Goal: Task Accomplishment & Management: Use online tool/utility

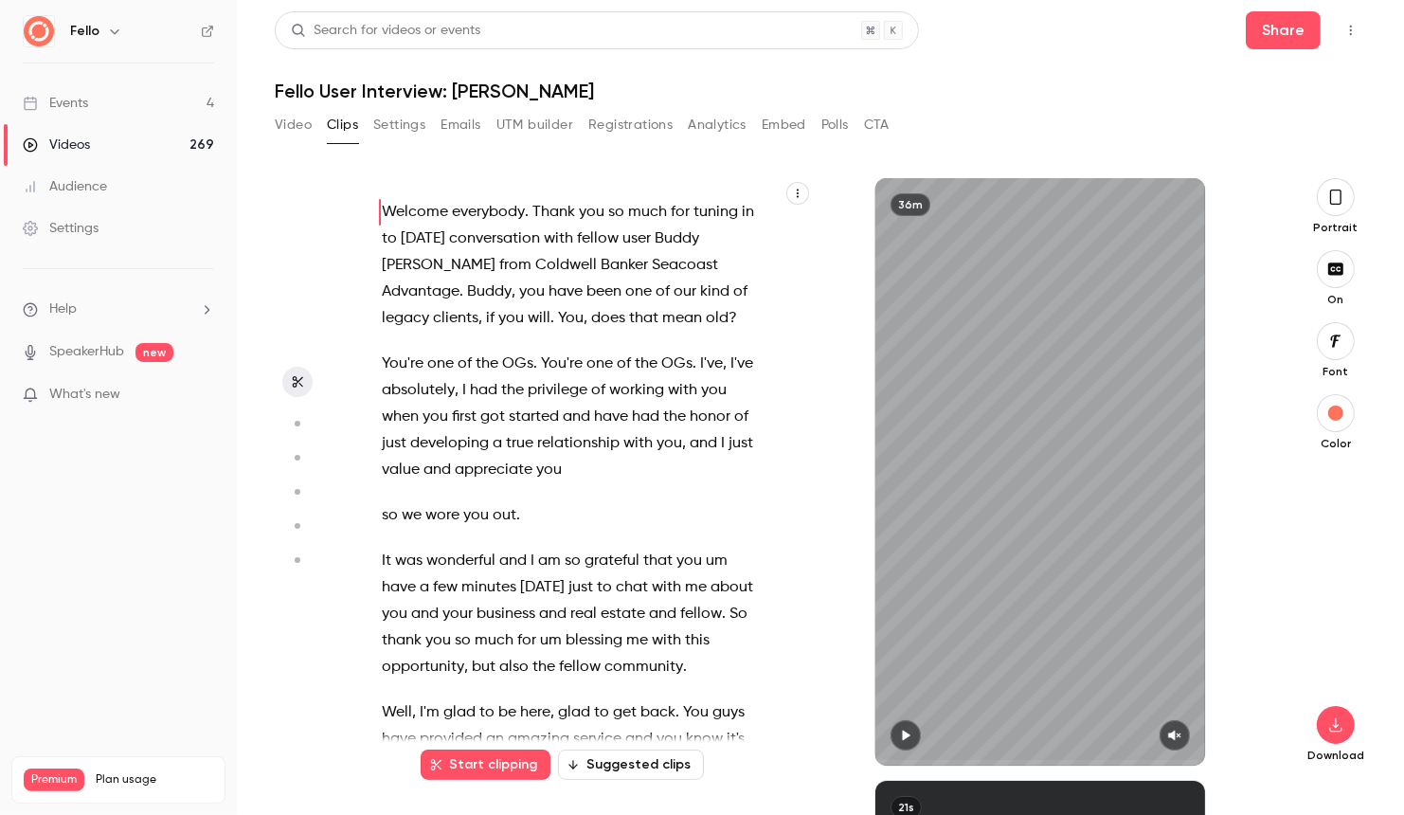
click at [77, 148] on div "Videos" at bounding box center [56, 145] width 67 height 19
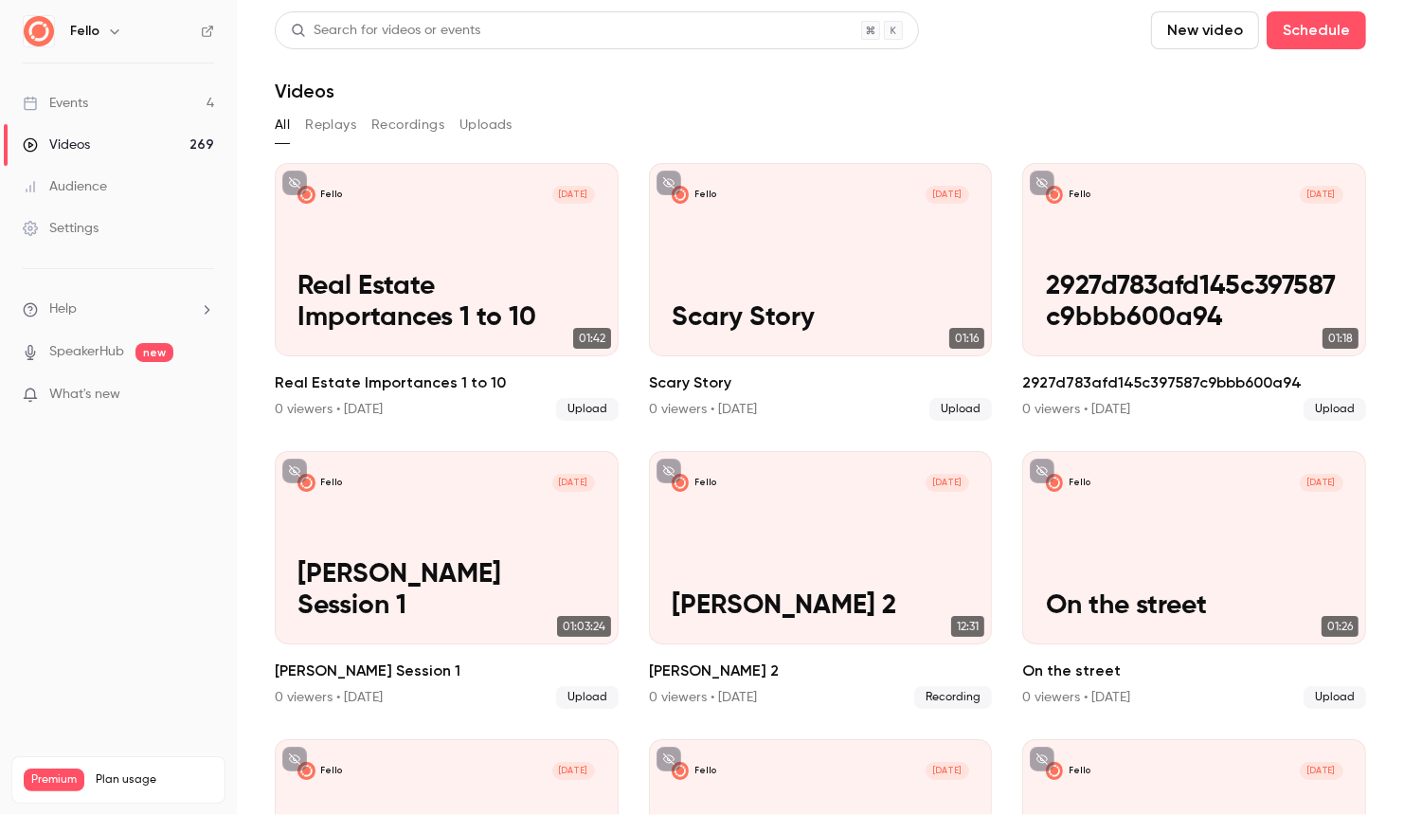
click at [1194, 39] on button "New video" at bounding box center [1205, 30] width 108 height 38
click at [733, 21] on div at bounding box center [702, 407] width 1404 height 815
click at [603, 31] on div "Search for videos or events" at bounding box center [597, 30] width 644 height 38
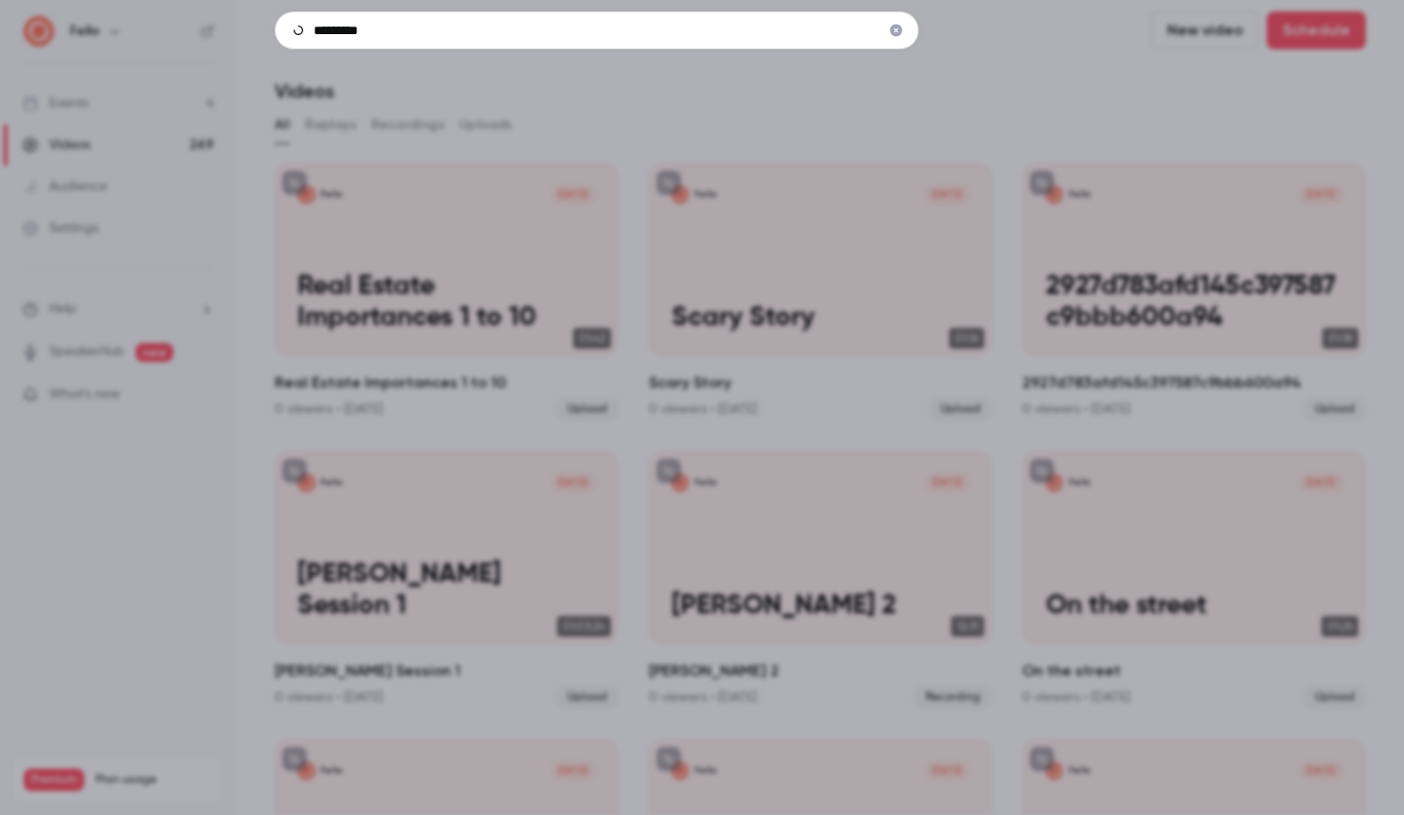
type input "*********"
click at [903, 31] on icon "Clear" at bounding box center [896, 30] width 15 height 13
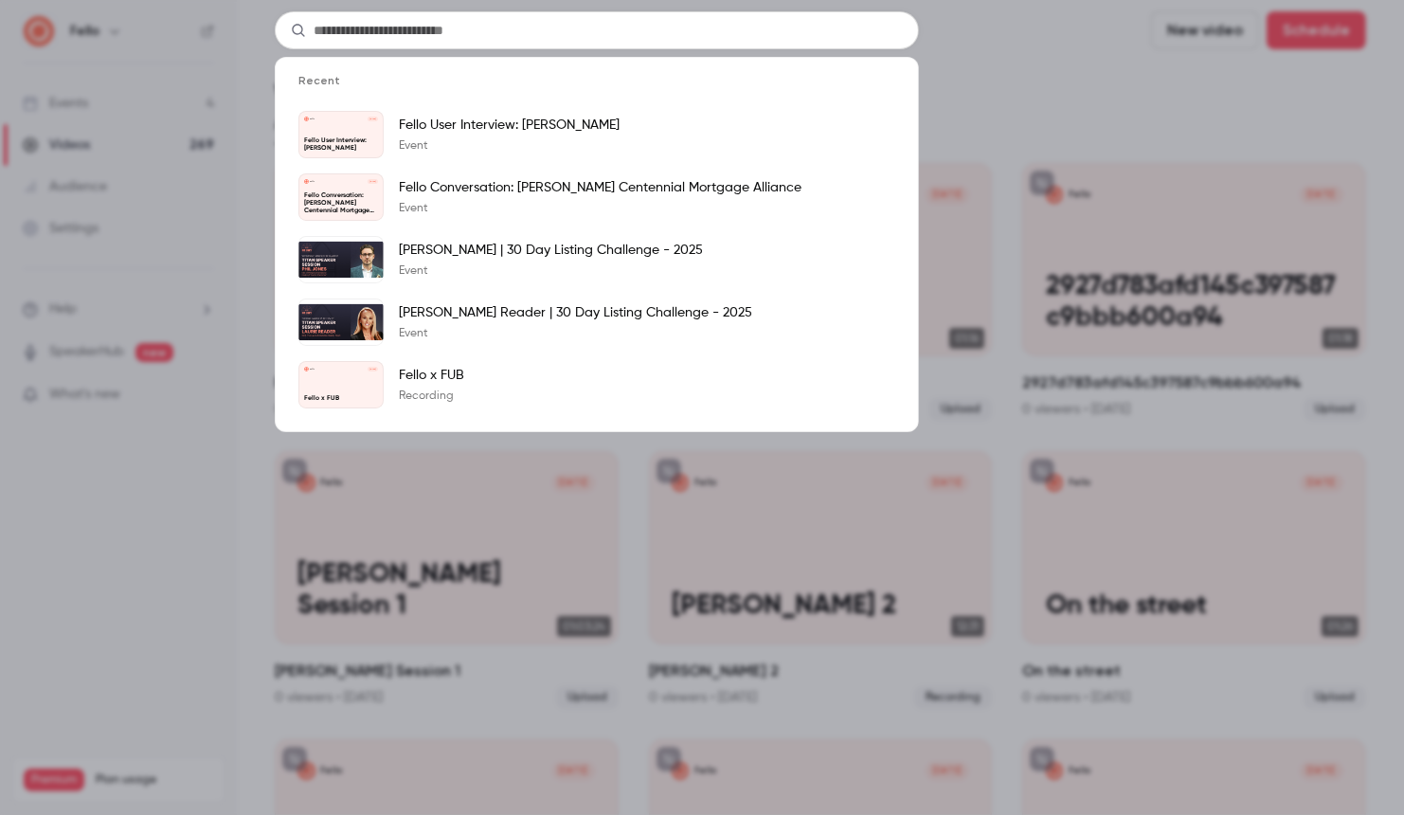
click at [1004, 51] on div "Recent Fello [DATE] Fello User Interview: [PERSON_NAME] [PERSON_NAME] User Inte…" at bounding box center [702, 407] width 1404 height 815
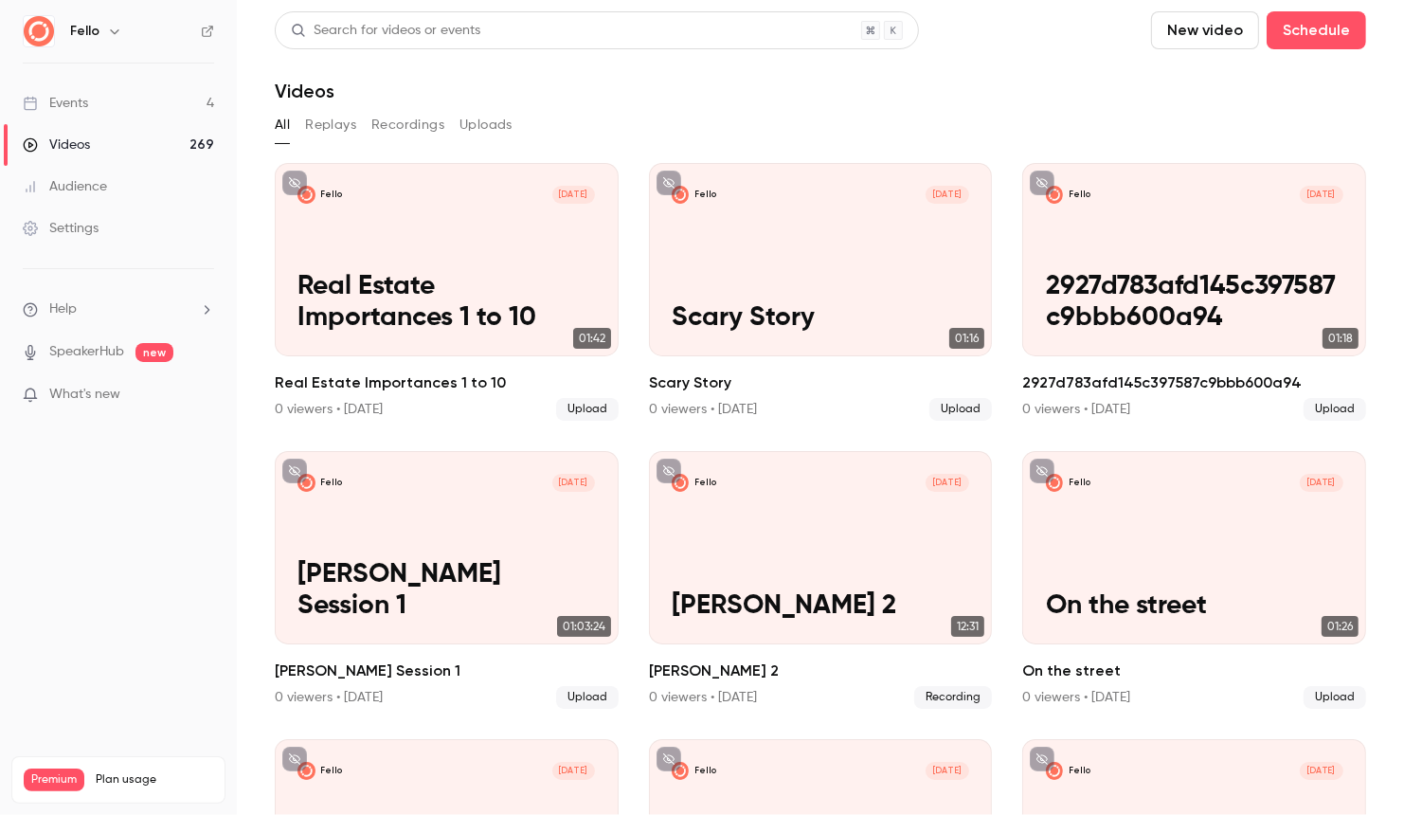
click at [1187, 38] on button "New video" at bounding box center [1205, 30] width 108 height 38
click at [1194, 132] on div at bounding box center [1189, 131] width 30 height 15
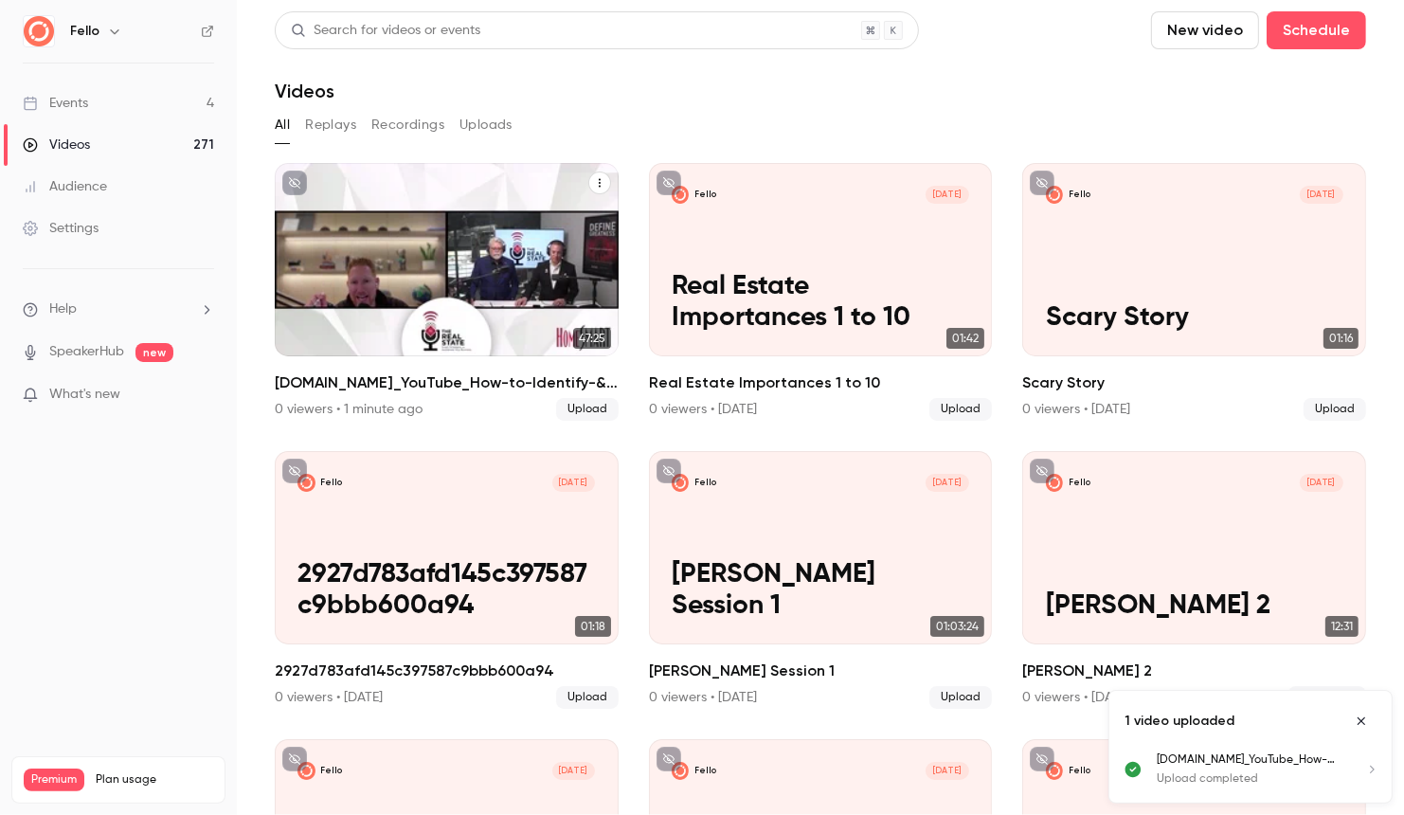
click at [496, 259] on p "[DOMAIN_NAME]_YouTube_How-to-Identify-&-Engage-with-the-10-of_Media_1sM6g2o0jc4…" at bounding box center [447, 287] width 298 height 94
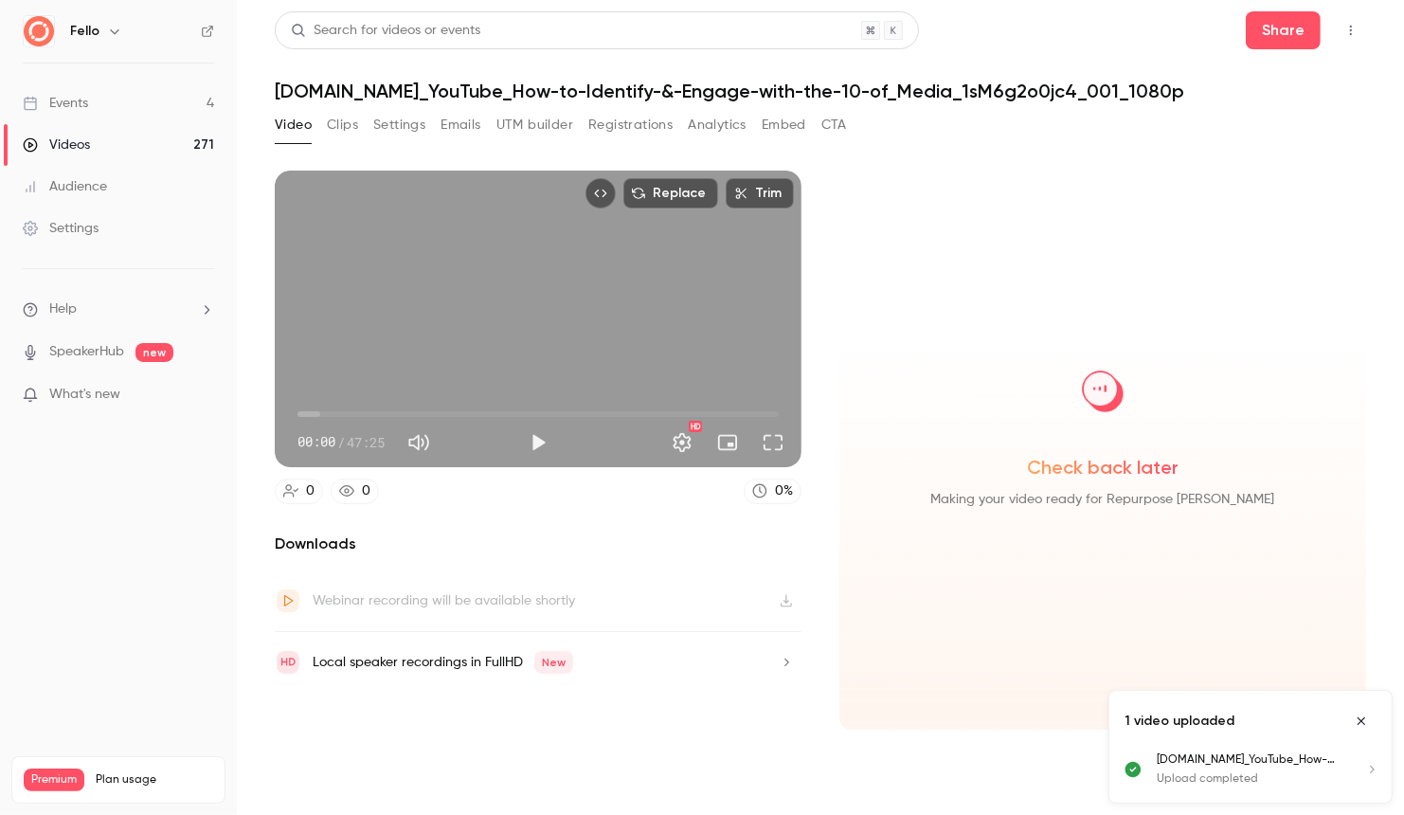
click at [388, 119] on button "Settings" at bounding box center [399, 125] width 52 height 30
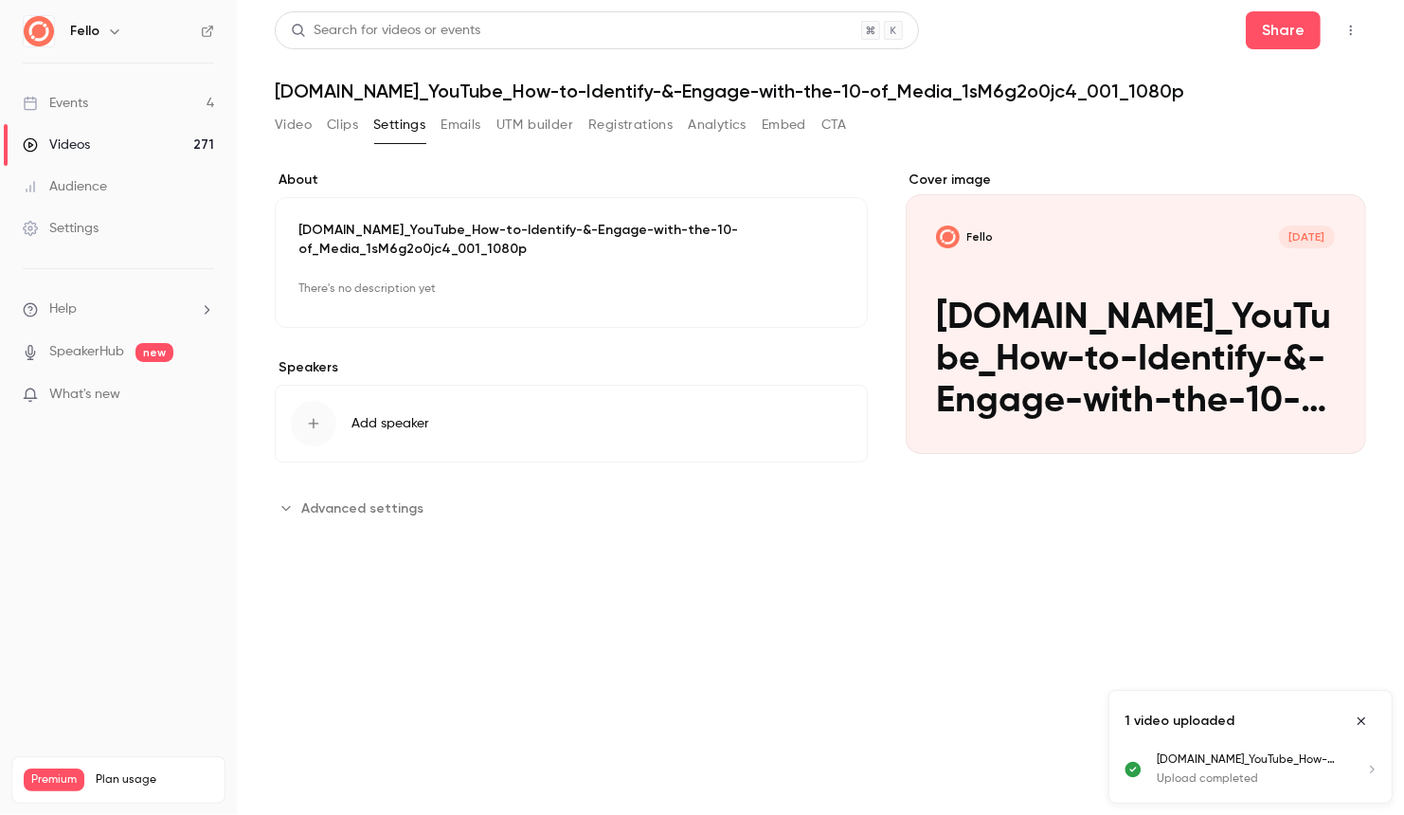
click at [432, 233] on p "[DOMAIN_NAME]_YouTube_How-to-Identify-&-Engage-with-the-10-of_Media_1sM6g2o0jc4…" at bounding box center [572, 240] width 546 height 38
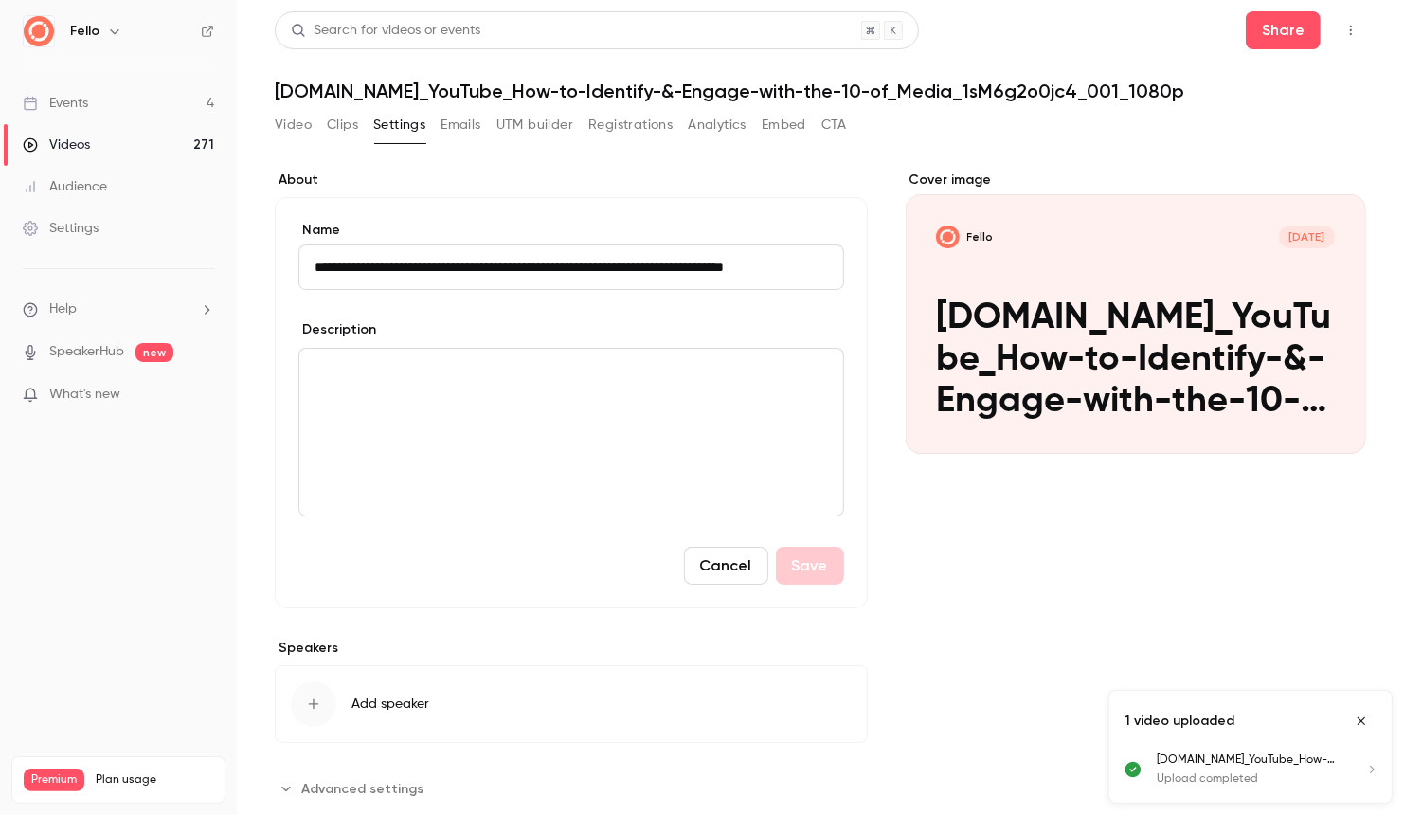
scroll to position [0, 93]
click at [430, 258] on input "**********" at bounding box center [572, 266] width 547 height 45
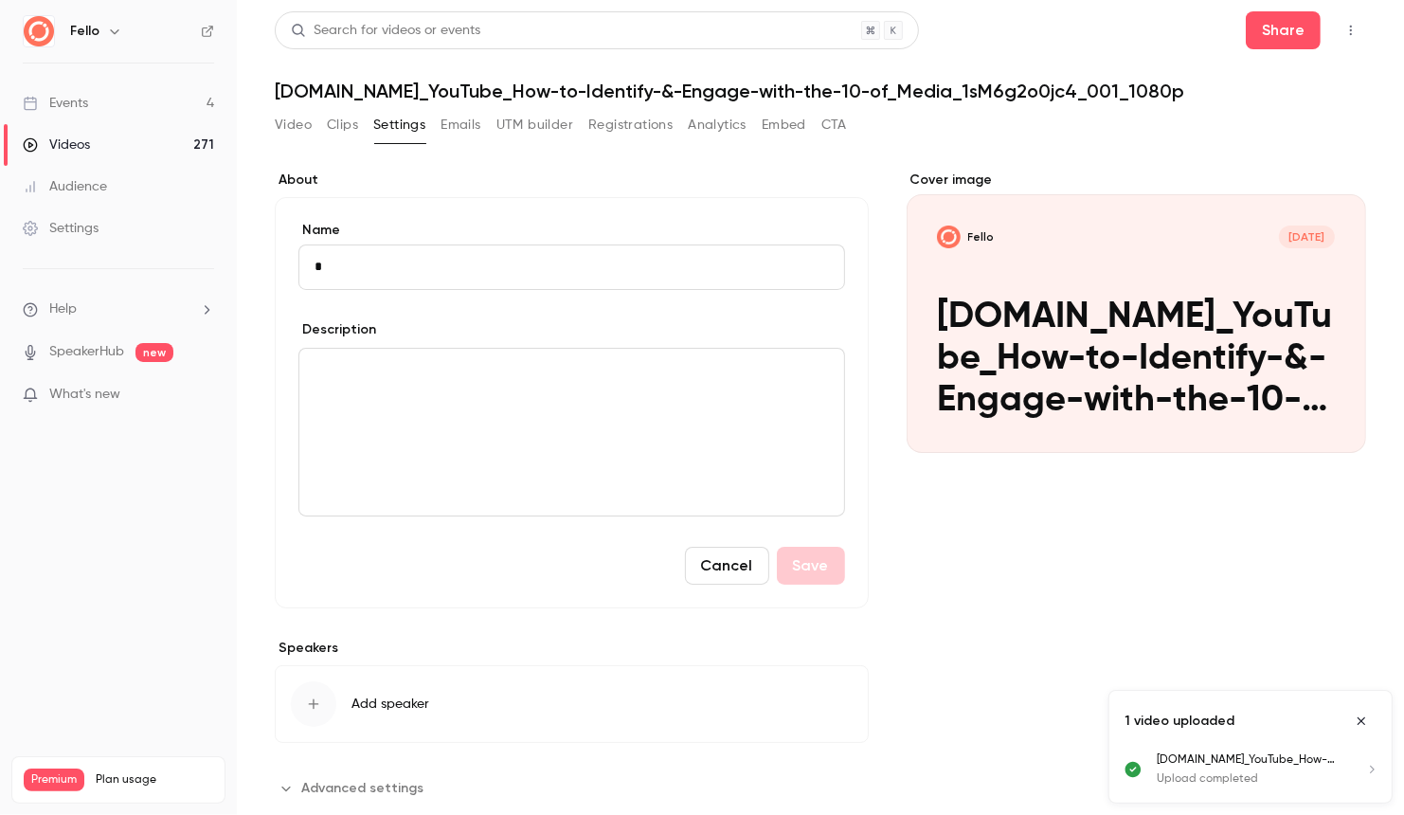
scroll to position [0, 0]
type input "**********"
click at [816, 575] on button "Save" at bounding box center [811, 566] width 68 height 38
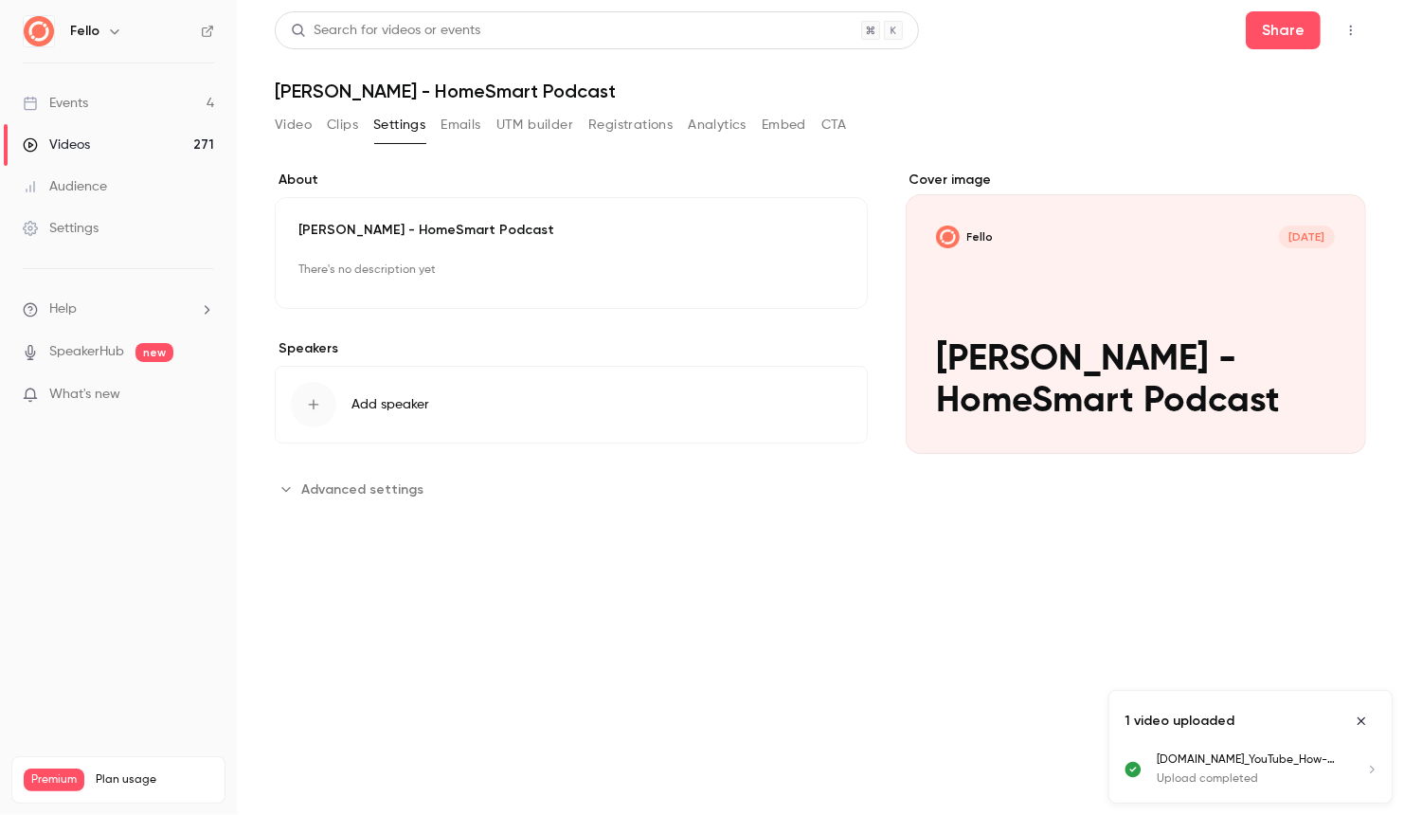
click at [329, 131] on button "Clips" at bounding box center [342, 125] width 31 height 30
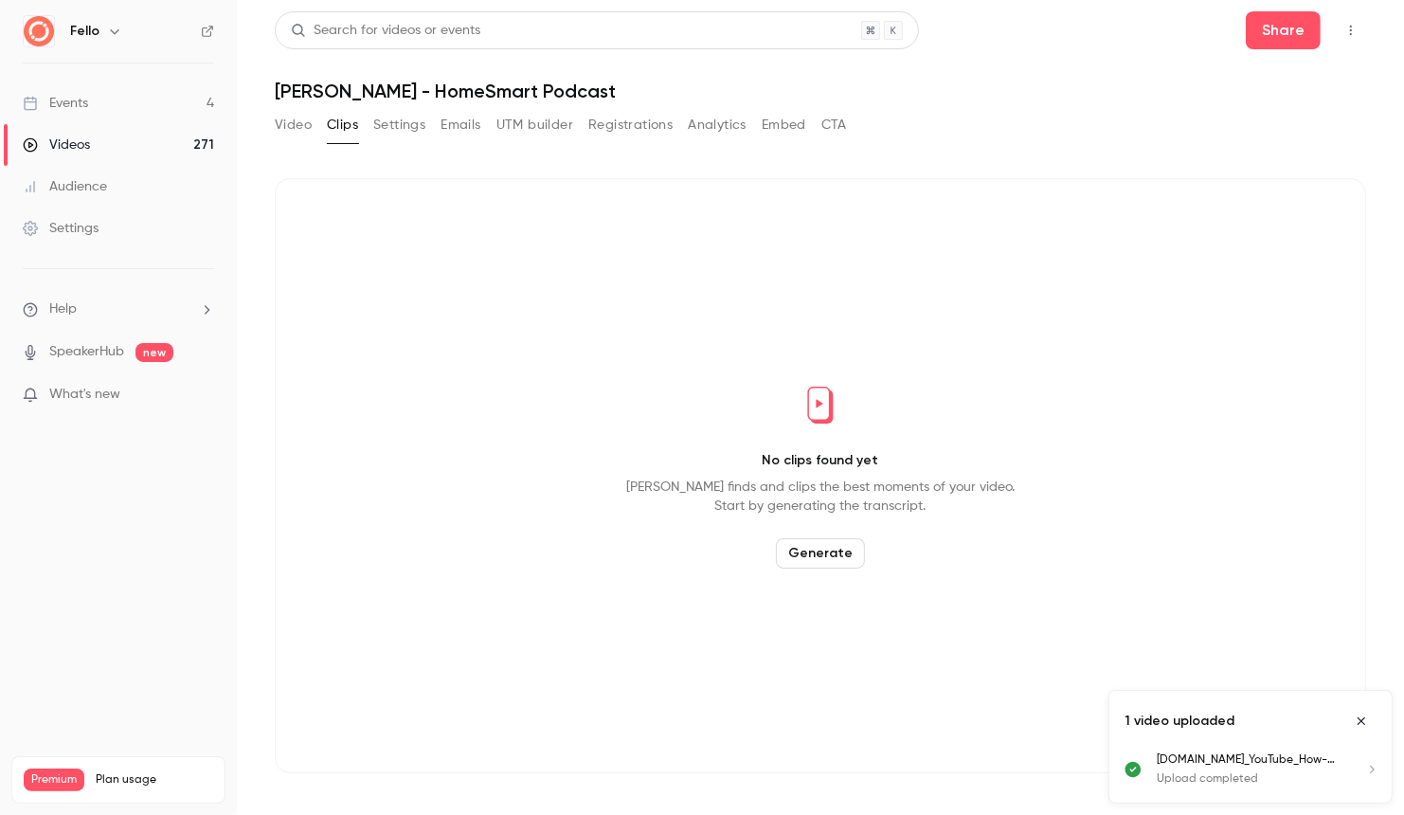
click at [286, 118] on button "Video" at bounding box center [293, 125] width 37 height 30
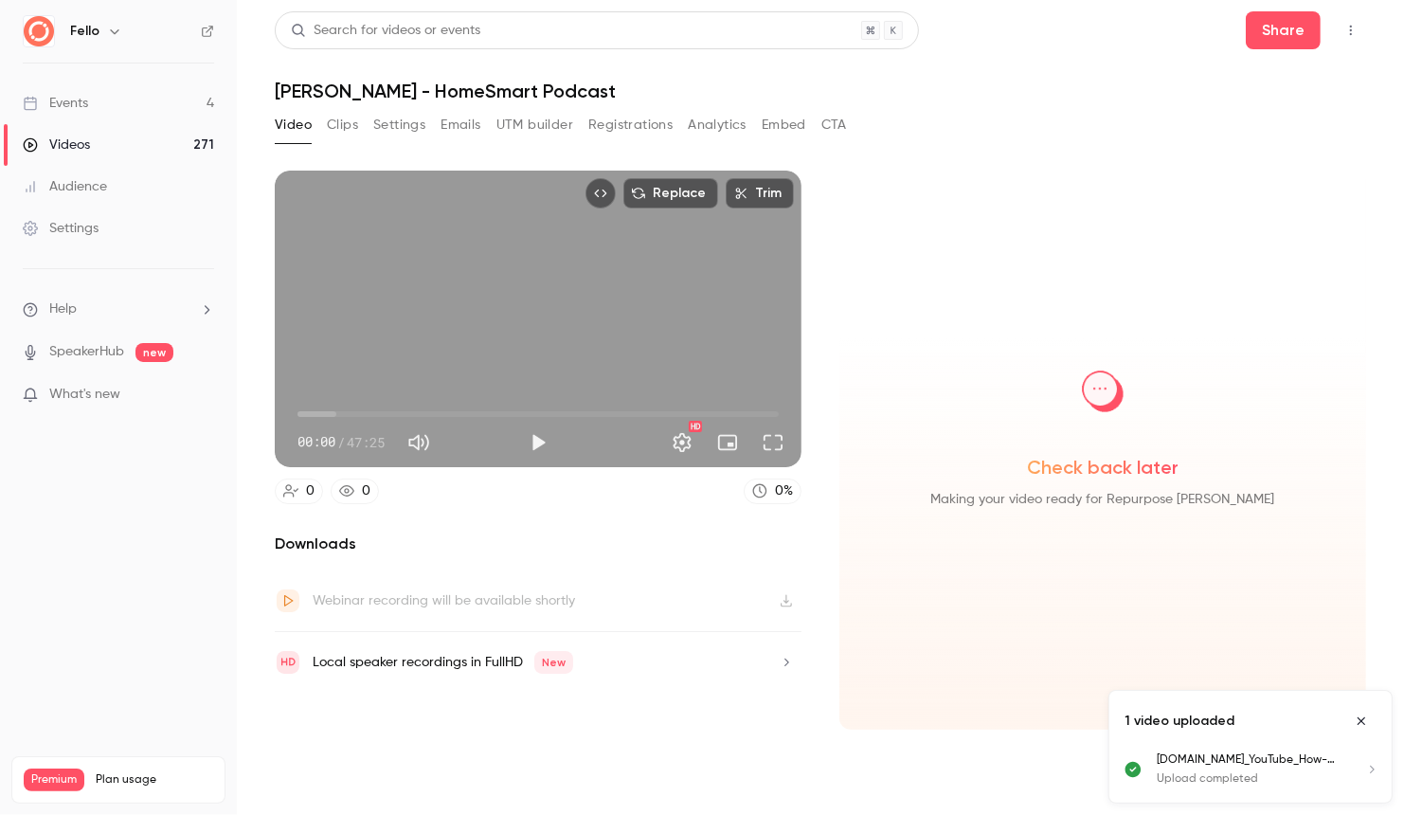
click at [348, 126] on button "Clips" at bounding box center [342, 125] width 31 height 30
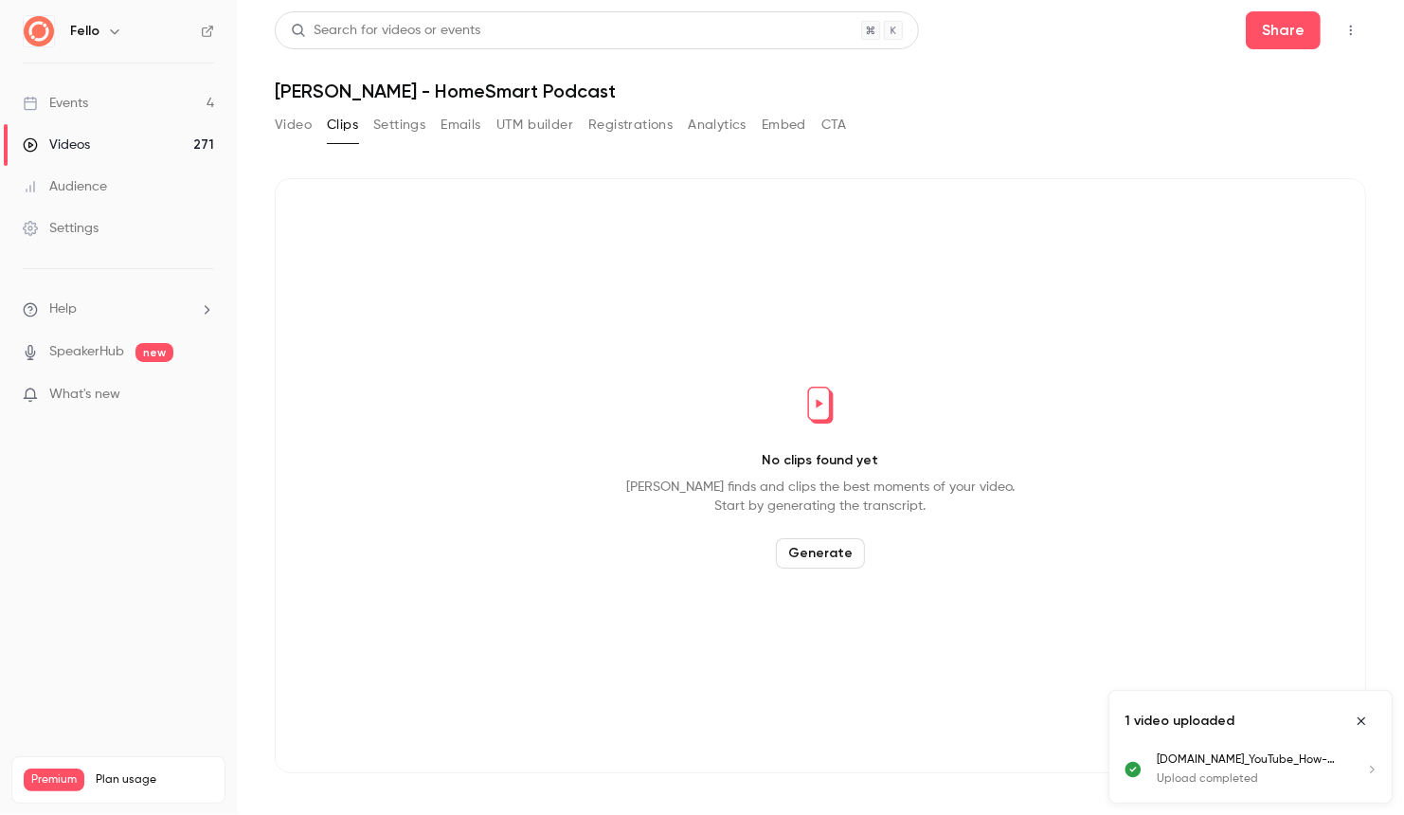
click at [834, 551] on button "Generate" at bounding box center [820, 553] width 89 height 30
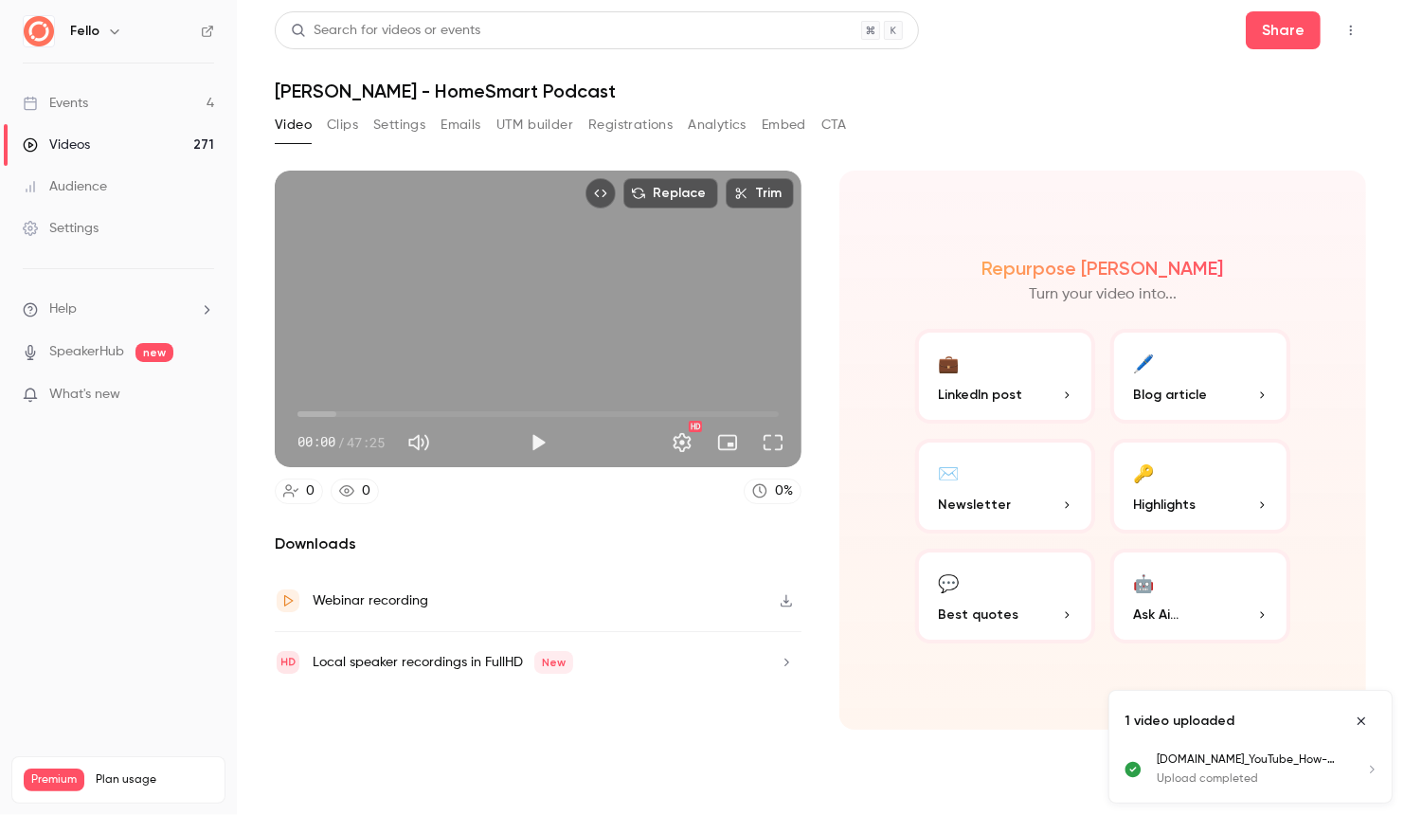
click at [338, 128] on button "Clips" at bounding box center [342, 125] width 31 height 30
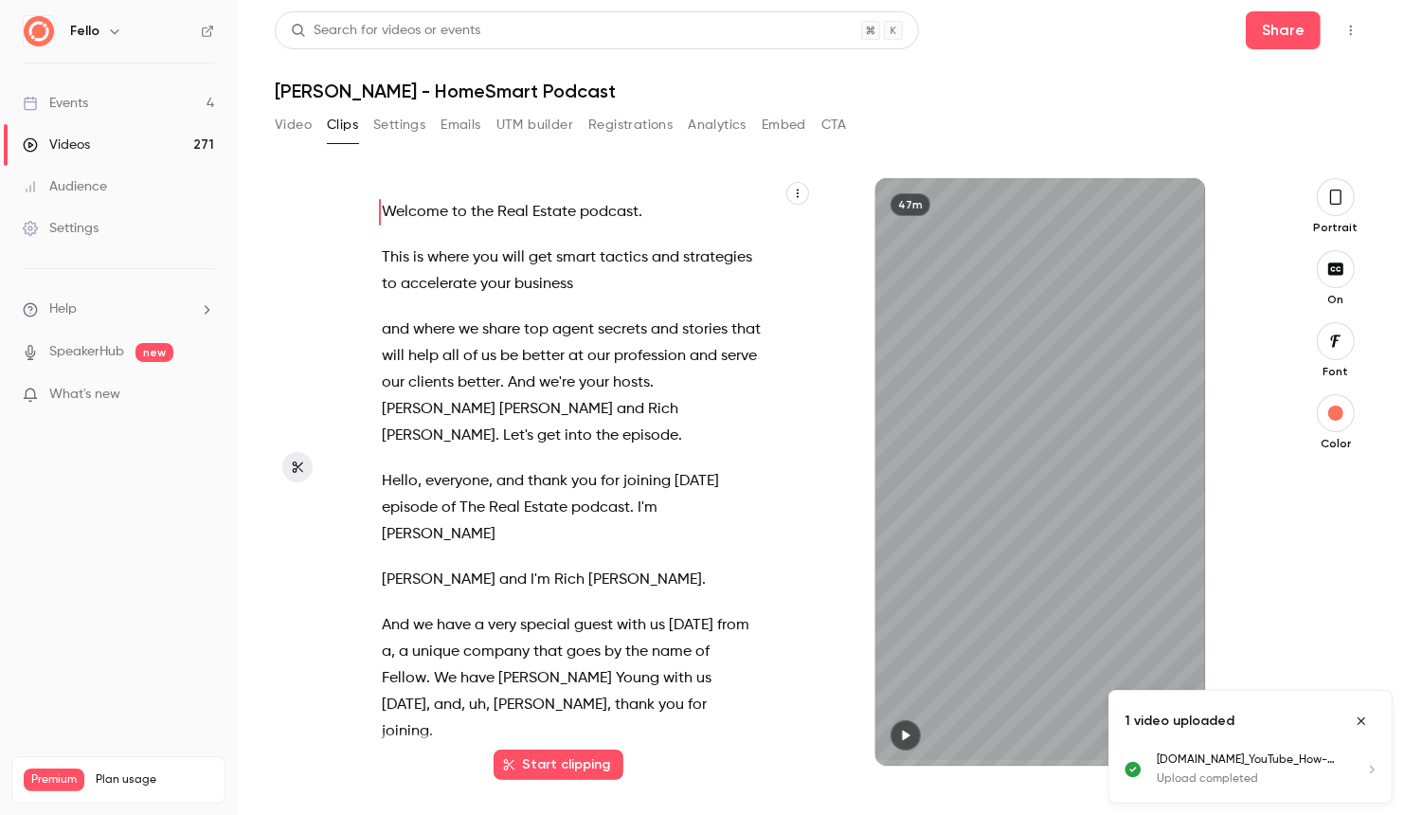
scroll to position [4693, 0]
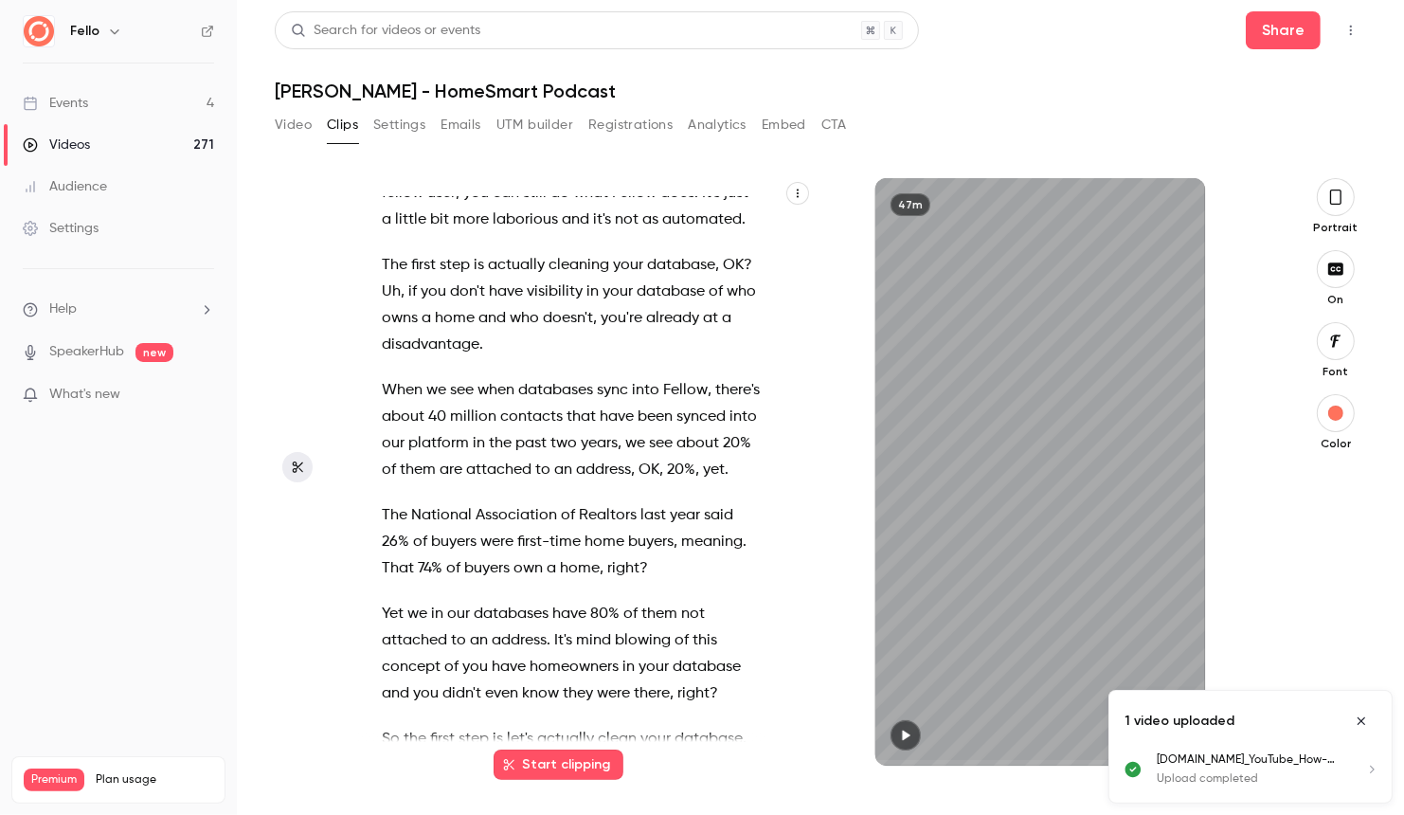
click at [1339, 196] on icon "button" at bounding box center [1336, 197] width 15 height 21
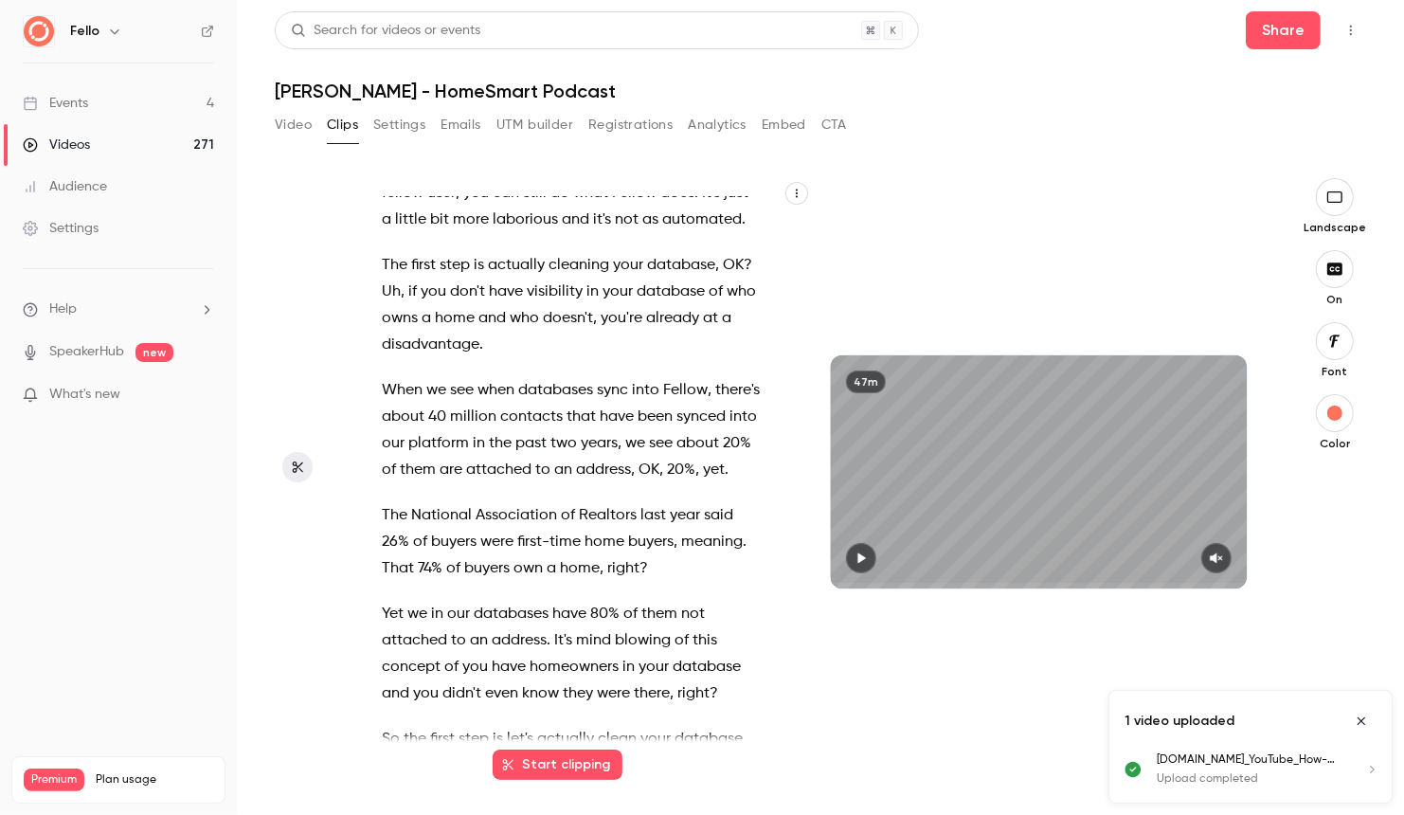
click at [1339, 260] on button "button" at bounding box center [1335, 269] width 38 height 38
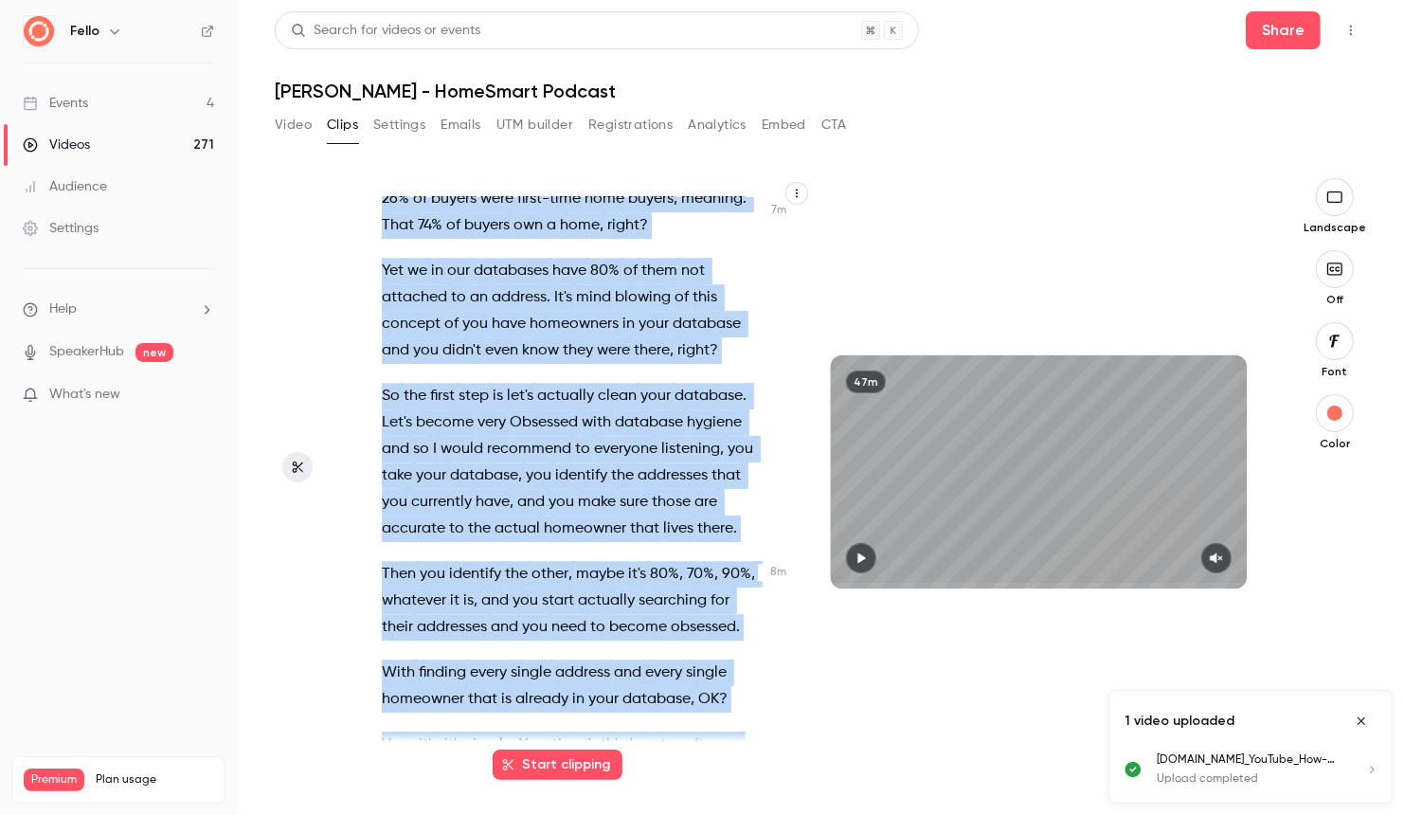
scroll to position [5040, 0]
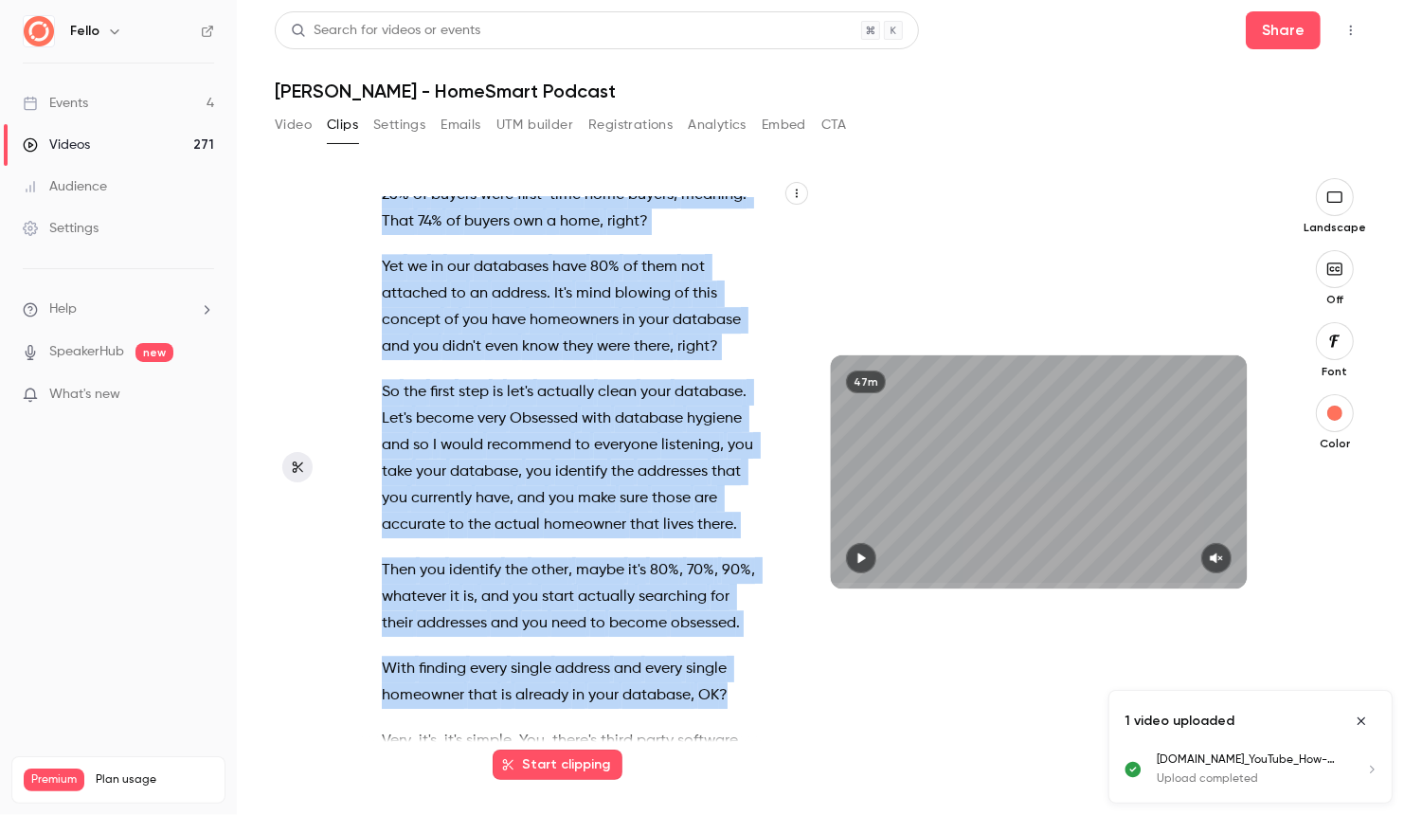
drag, startPoint x: 406, startPoint y: 324, endPoint x: 729, endPoint y: 565, distance: 402.9
click at [729, 565] on div "Welcome to the Real Estate podcast . This is where you will get smart tactics a…" at bounding box center [580, 481] width 444 height 569
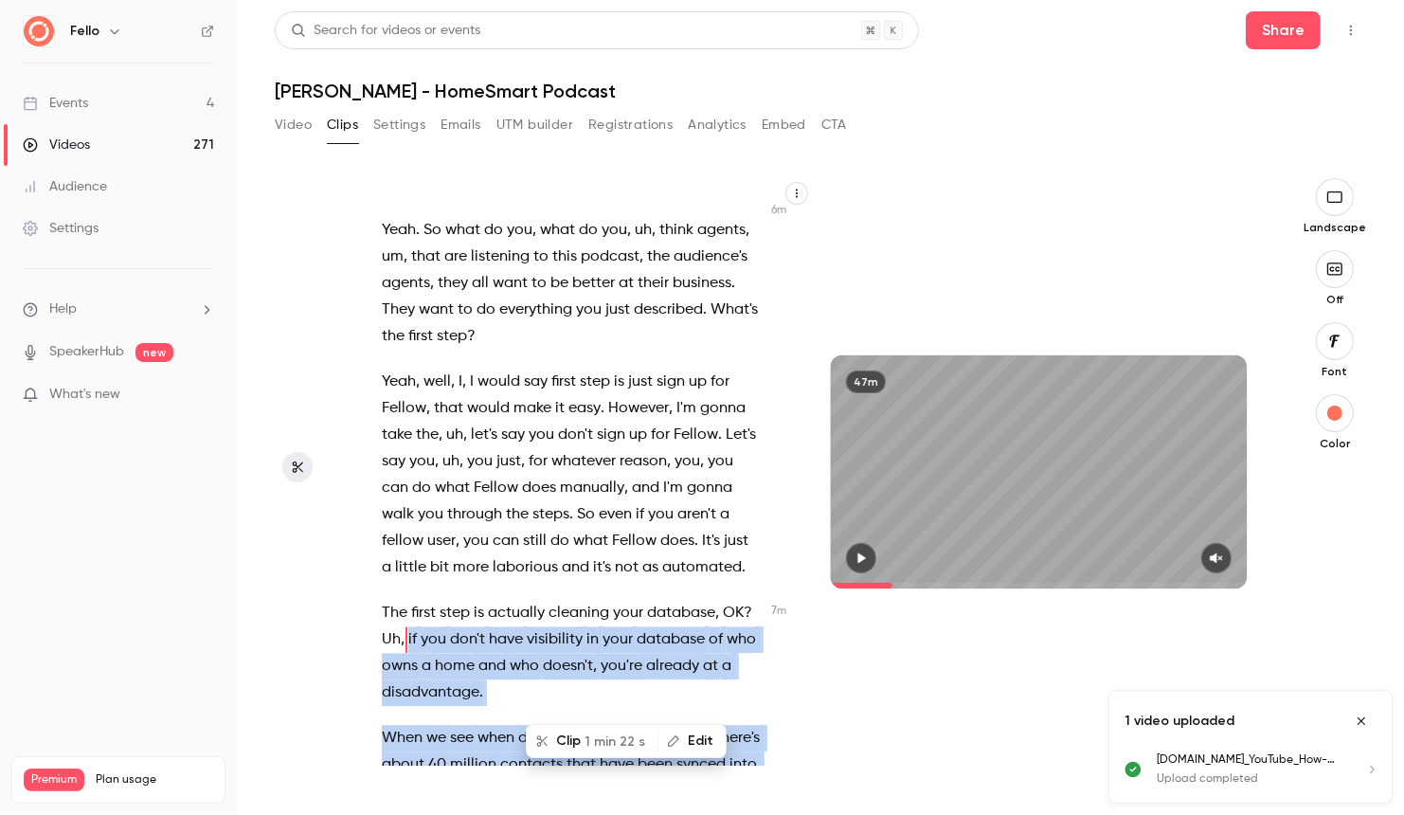
scroll to position [4343, 0]
click at [587, 740] on button "Clip 1 min 22 s" at bounding box center [592, 741] width 129 height 30
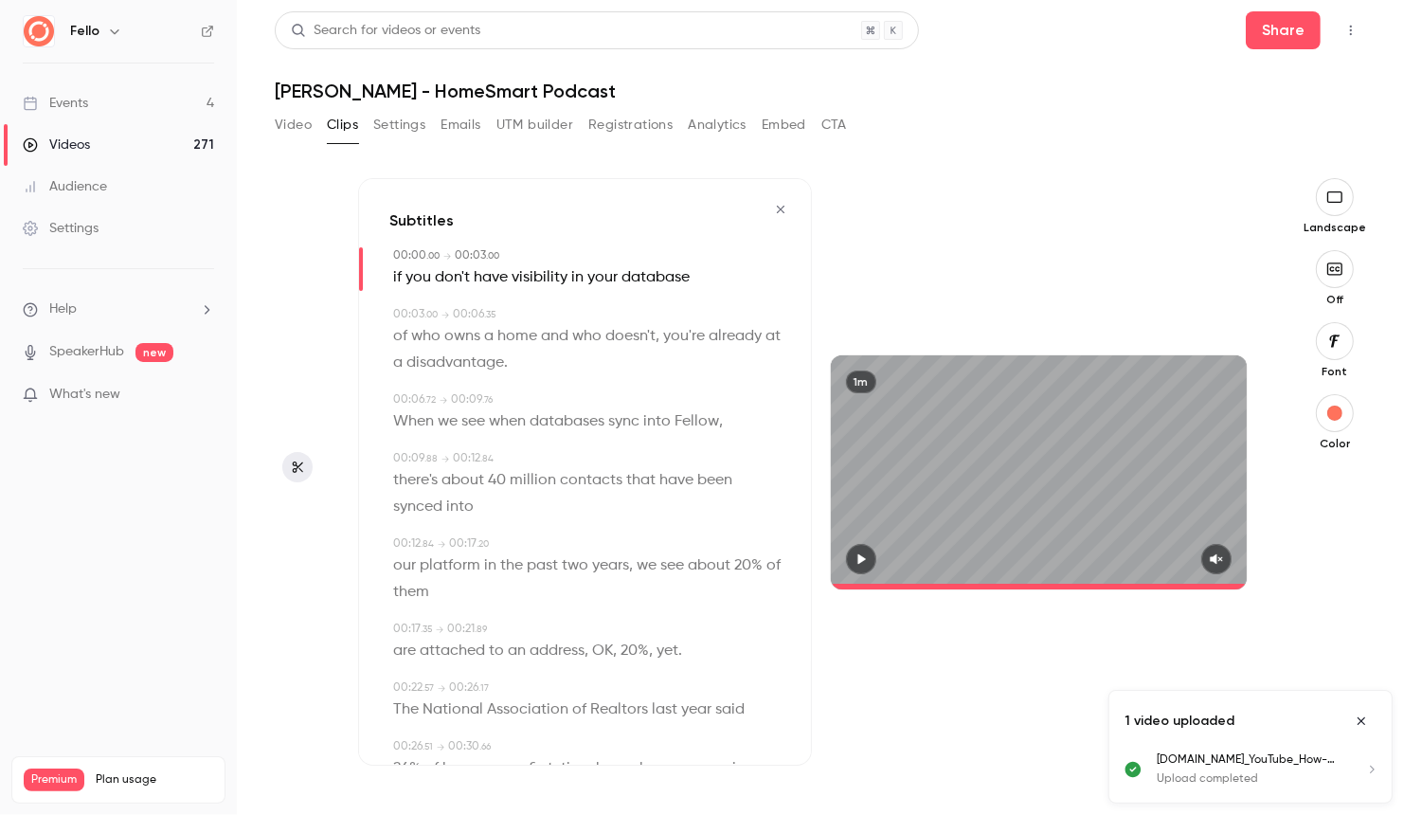
type input "*"
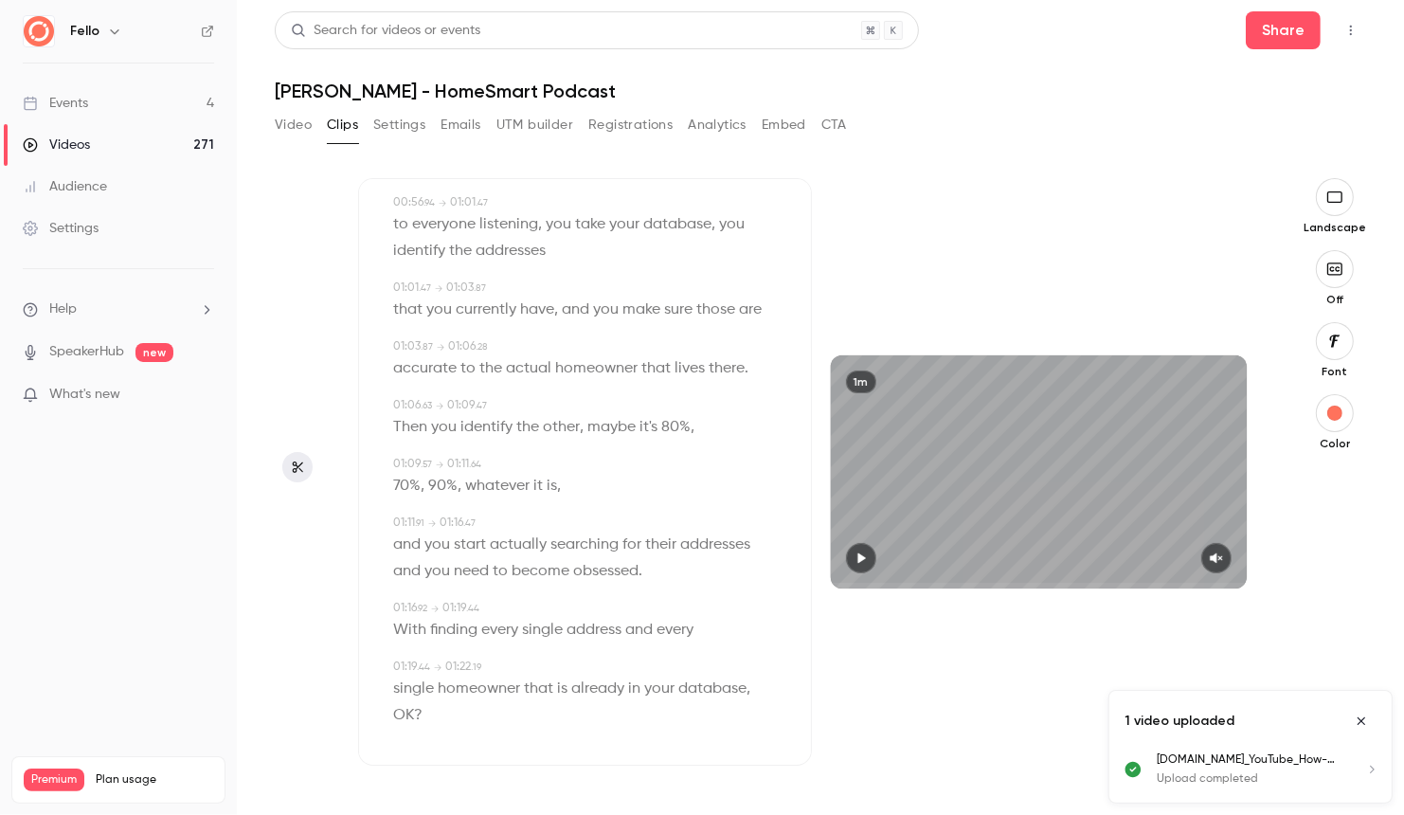
scroll to position [1043, 0]
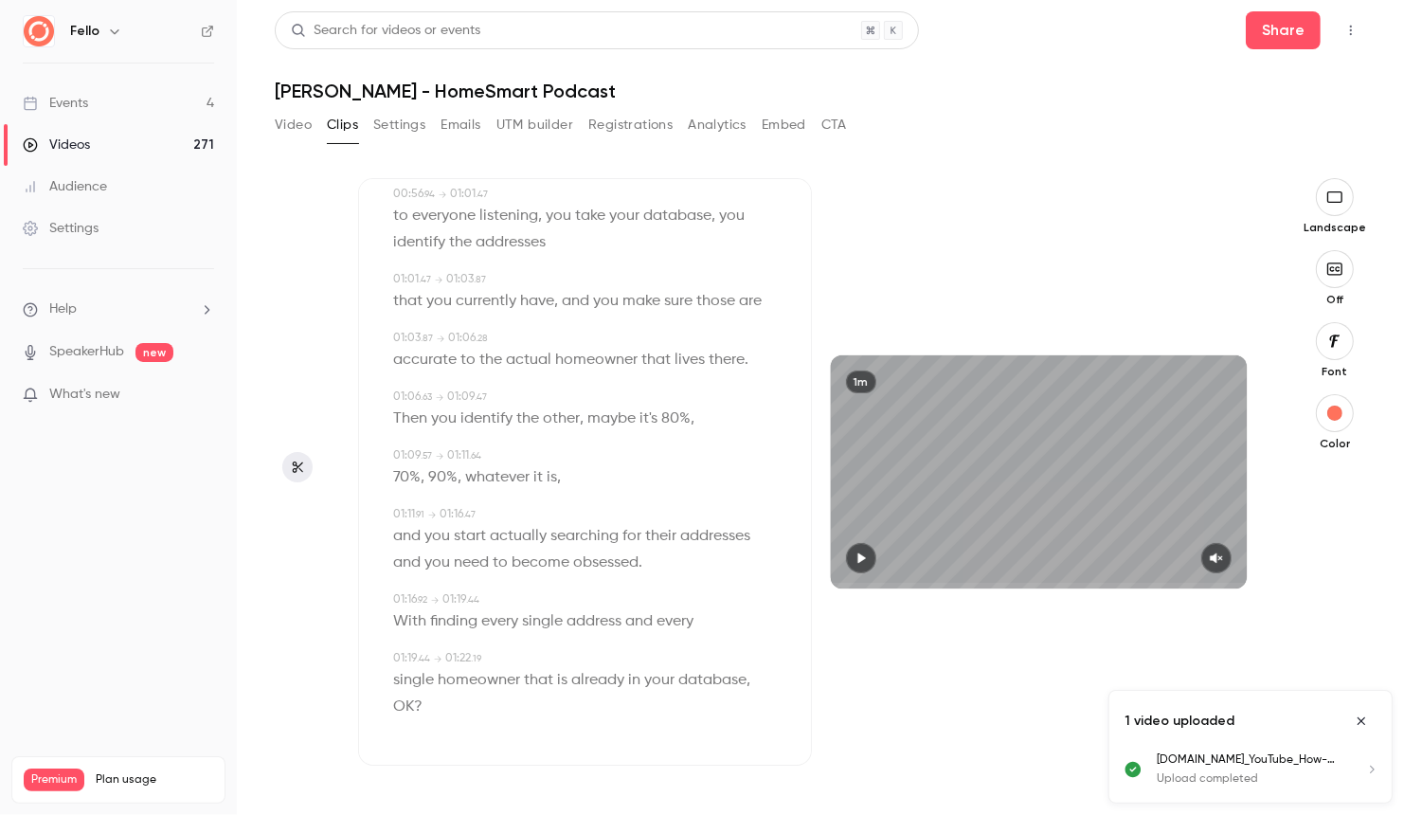
click at [1362, 719] on icon "Close uploads list" at bounding box center [1361, 721] width 15 height 13
click at [1330, 722] on icon "button" at bounding box center [1335, 724] width 23 height 15
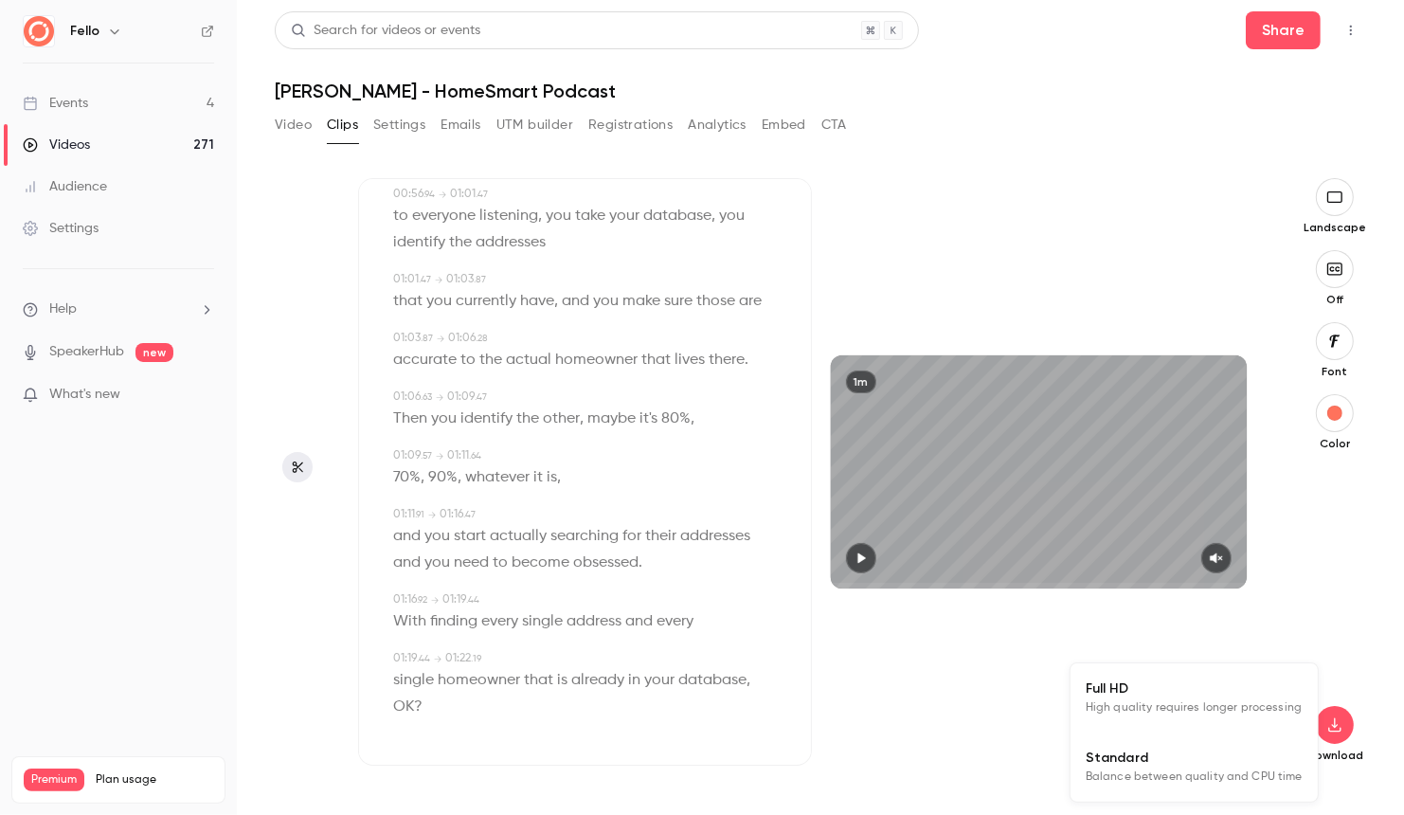
click at [1197, 706] on span "High quality requires longer processing" at bounding box center [1194, 707] width 216 height 19
